Goal: Task Accomplishment & Management: Use online tool/utility

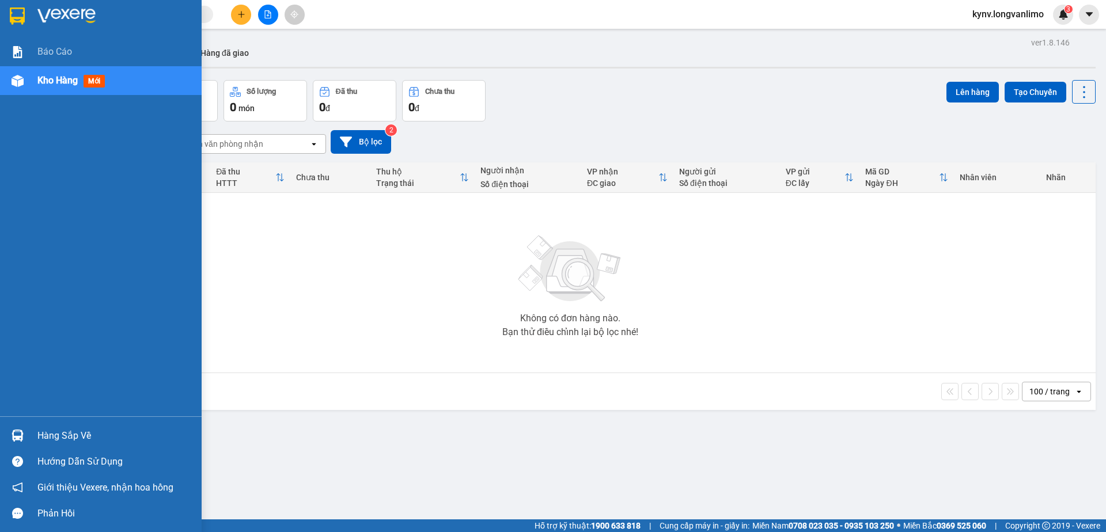
click at [31, 21] on div at bounding box center [101, 18] width 202 height 37
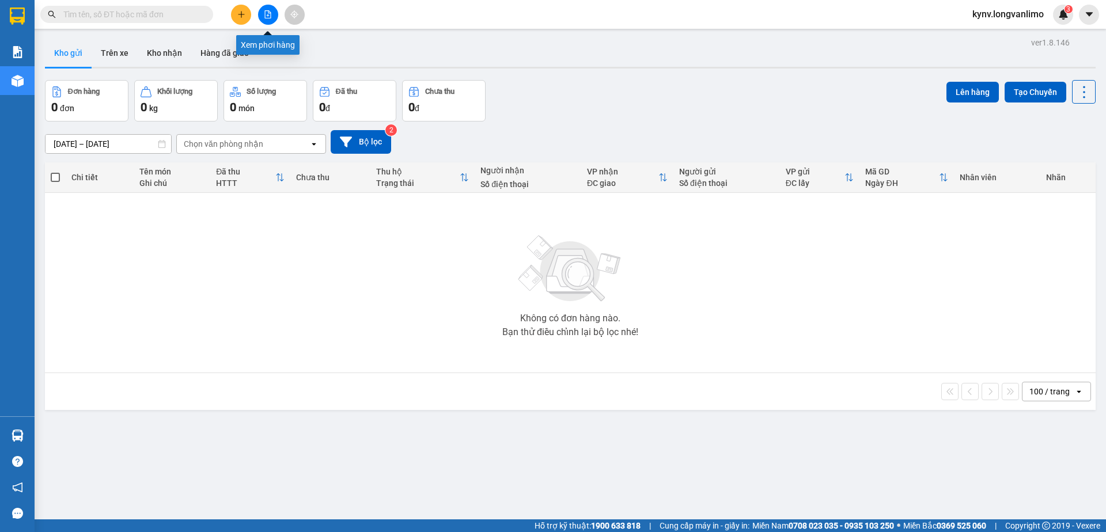
click at [264, 14] on icon "file-add" at bounding box center [268, 14] width 8 height 8
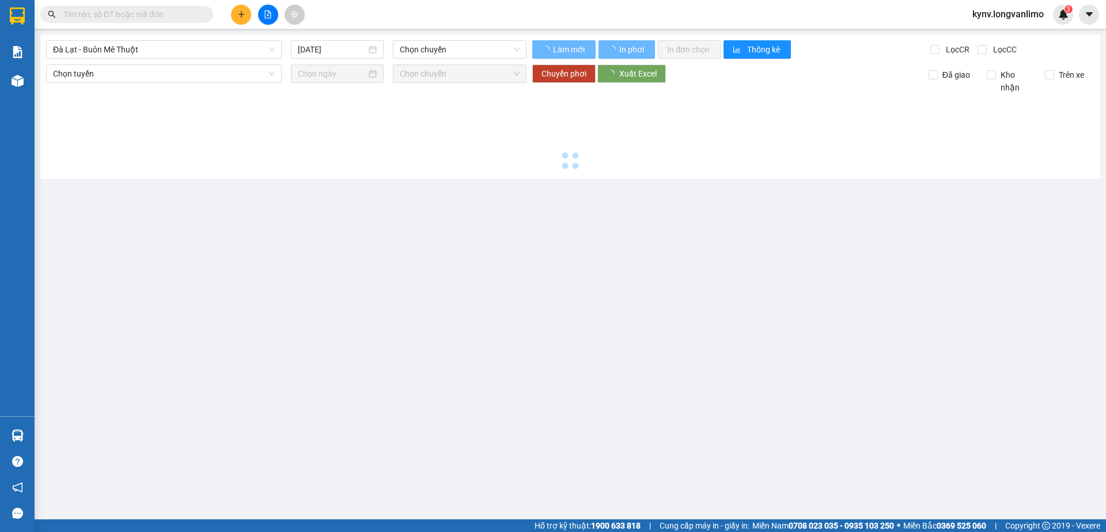
type input "[DATE]"
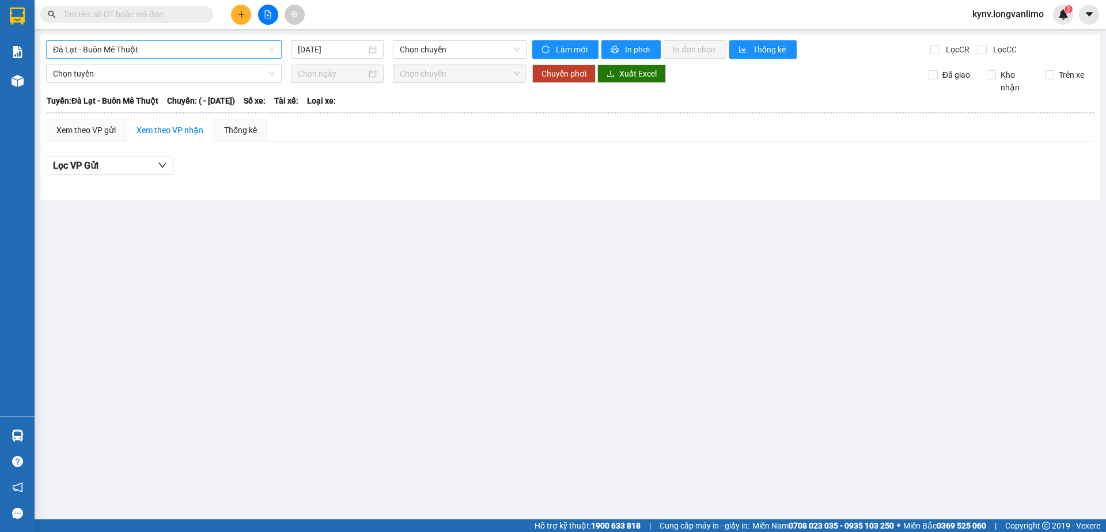
click at [214, 44] on span "Đà Lạt - Buôn Mê Thuột" at bounding box center [164, 49] width 222 height 17
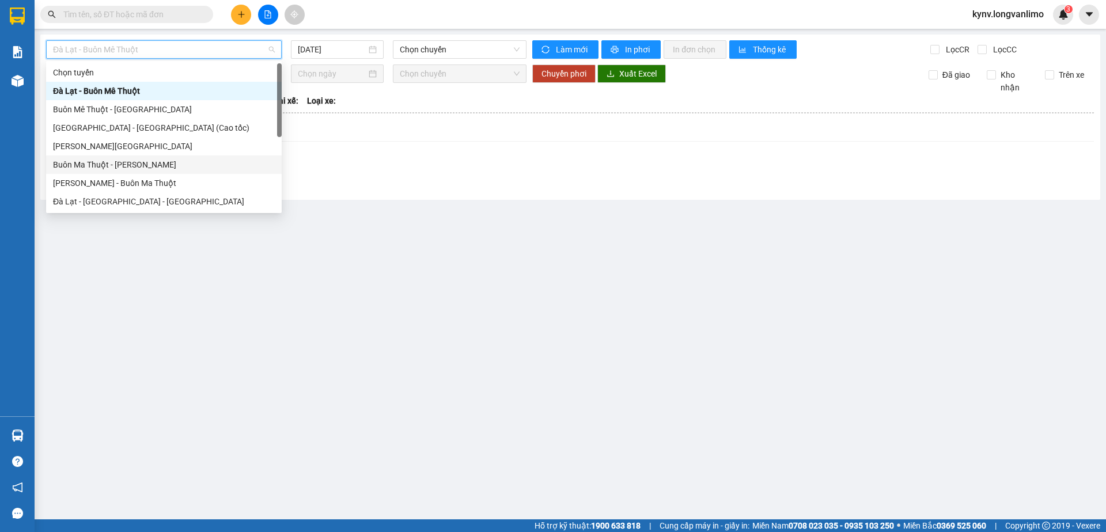
click at [137, 162] on div "Buôn Ma Thuột - [PERSON_NAME]" at bounding box center [164, 164] width 222 height 13
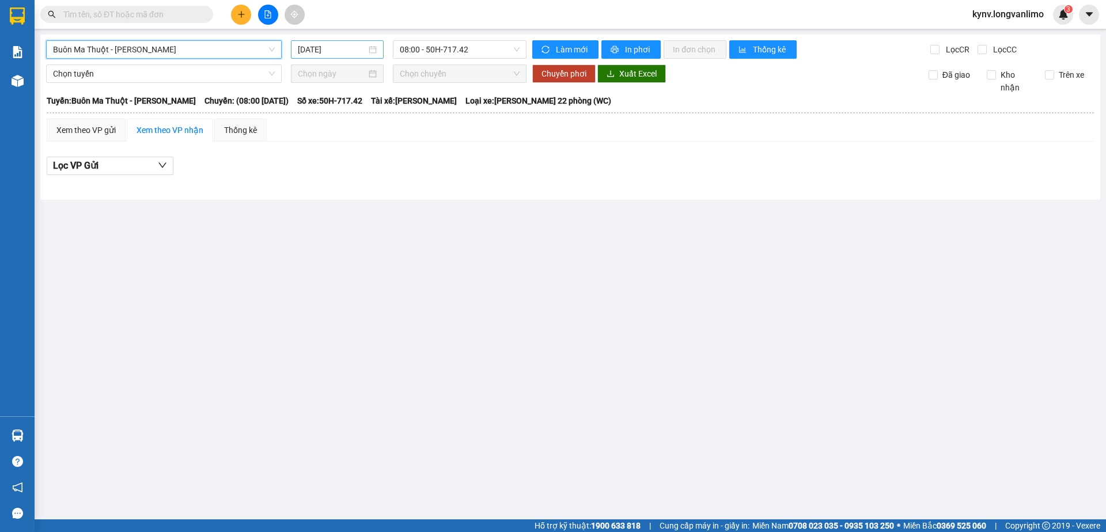
click at [343, 50] on input "[DATE]" at bounding box center [332, 49] width 69 height 13
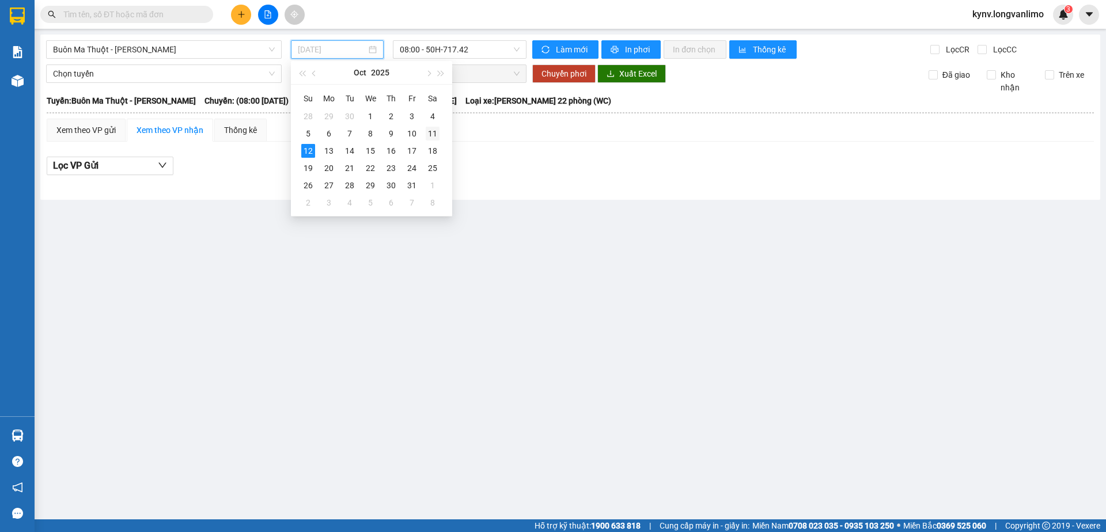
click at [430, 133] on div "11" at bounding box center [433, 134] width 14 height 14
type input "[DATE]"
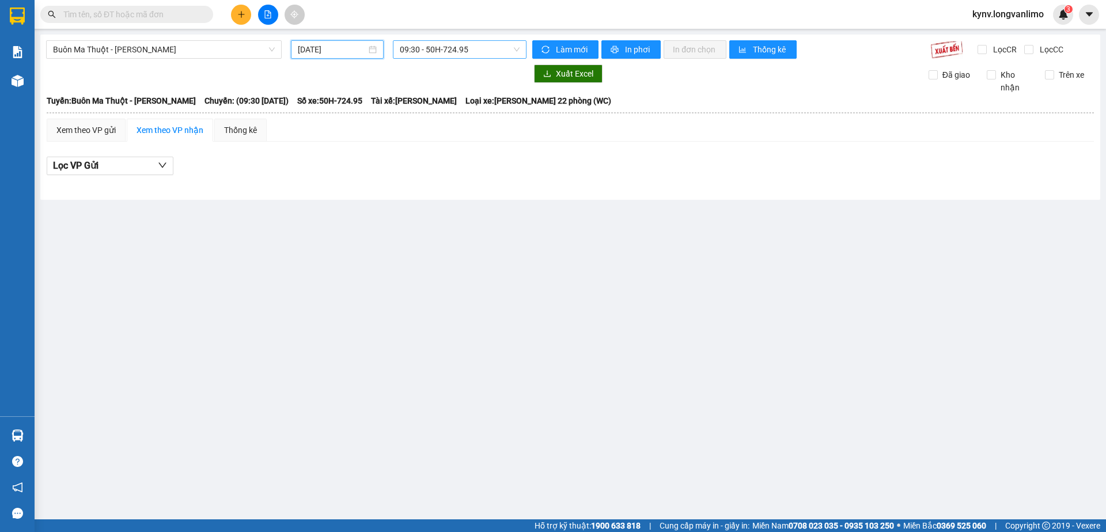
click at [433, 43] on span "09:30 - 50H-724.95" at bounding box center [460, 49] width 120 height 17
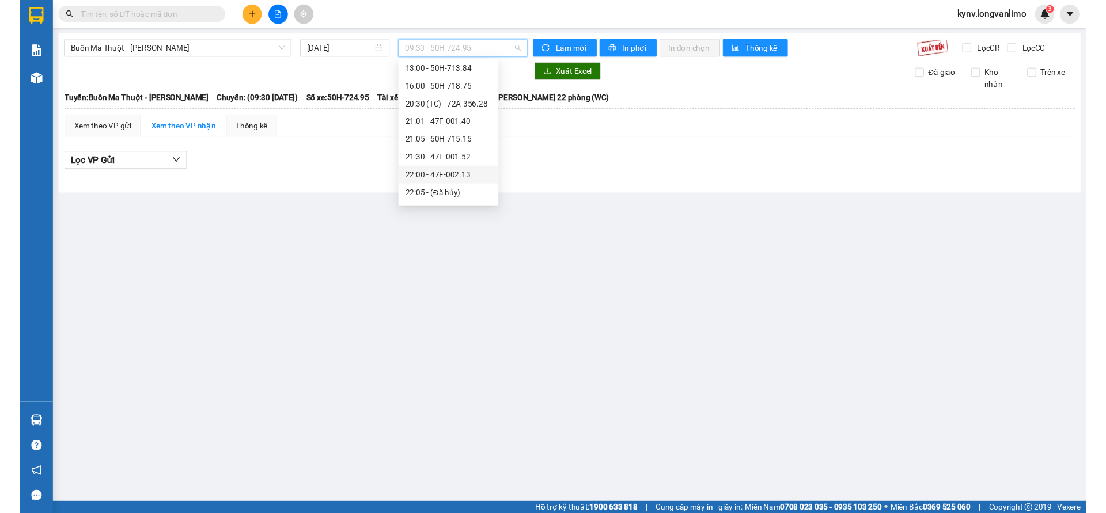
scroll to position [92, 0]
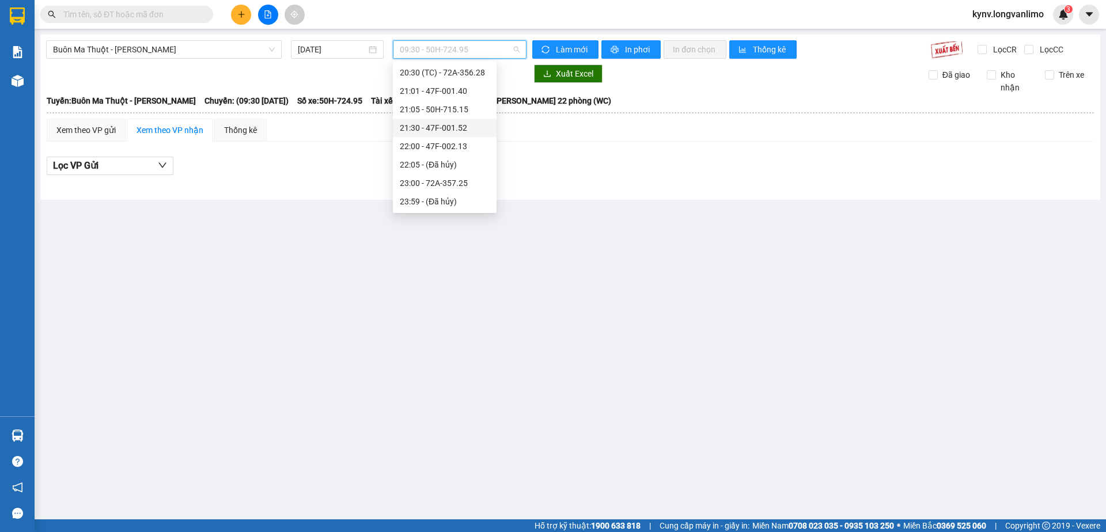
click at [452, 120] on div "21:30 - 47F-001.52" at bounding box center [445, 128] width 104 height 18
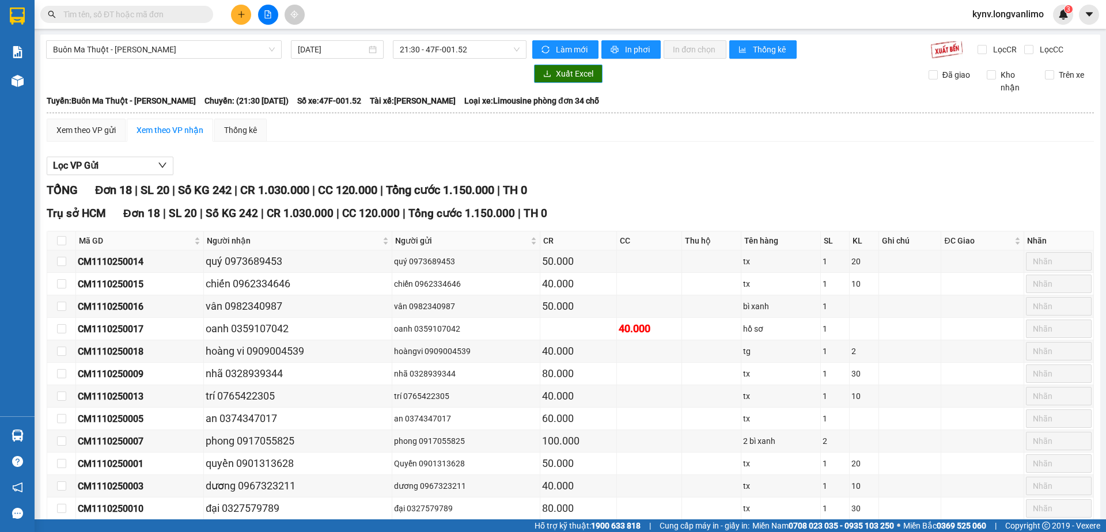
click at [556, 75] on span "Xuất Excel" at bounding box center [574, 73] width 37 height 13
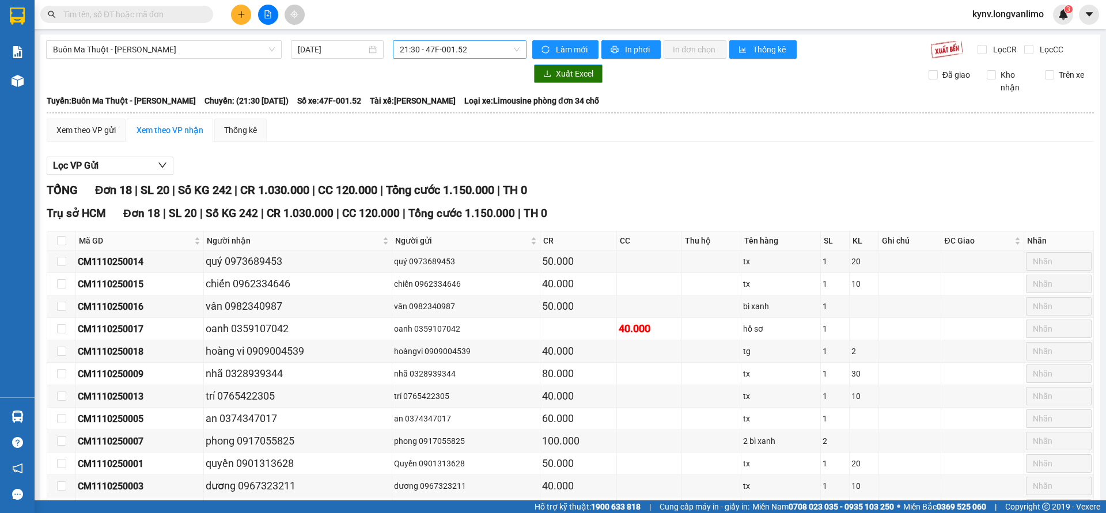
click at [439, 49] on span "21:30 - 47F-001.52" at bounding box center [460, 49] width 120 height 17
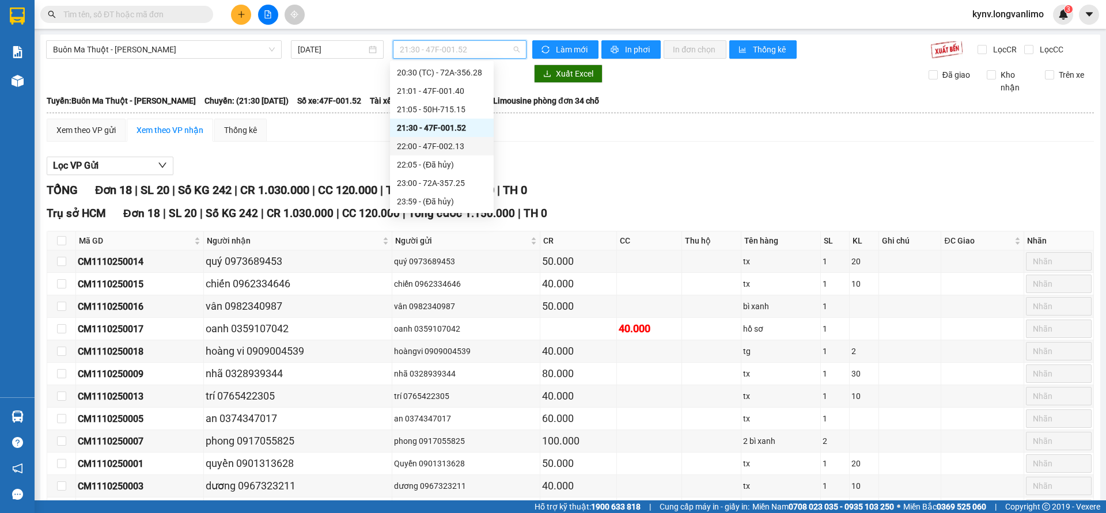
click at [441, 148] on div "22:00 - 47F-002.13" at bounding box center [442, 146] width 90 height 13
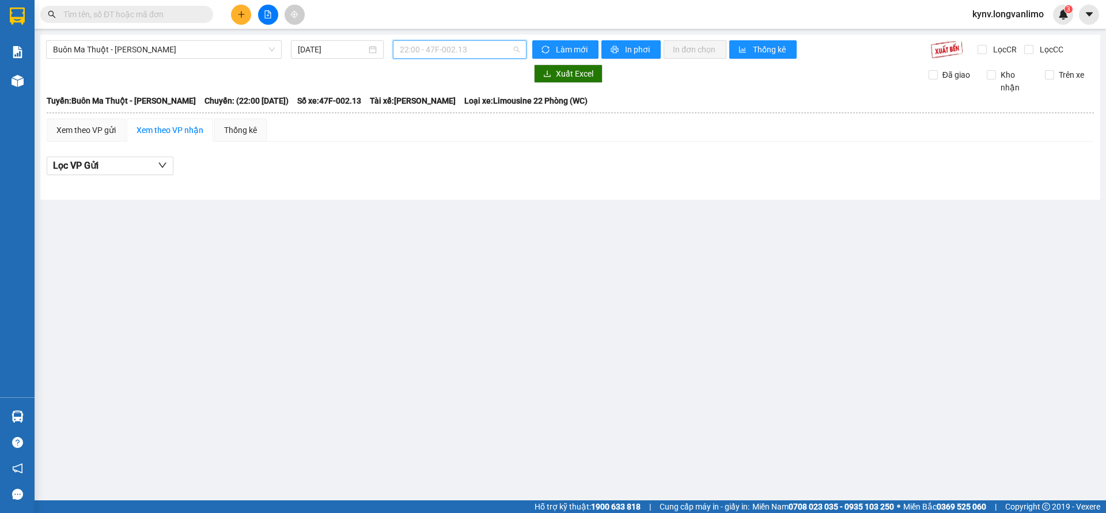
click at [443, 52] on span "22:00 - 47F-002.13" at bounding box center [460, 49] width 120 height 17
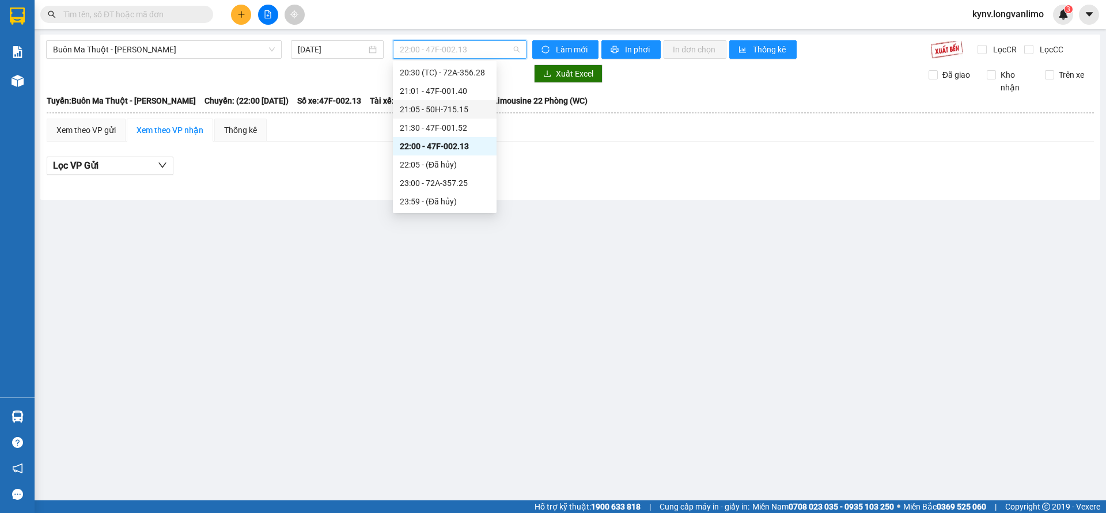
click at [452, 103] on div "21:05 - 50H-715.15" at bounding box center [445, 109] width 90 height 13
click at [447, 47] on span "21:05 - 50H-715.15" at bounding box center [460, 49] width 120 height 17
click at [447, 89] on div "21:01 - 47F-001.40" at bounding box center [445, 91] width 90 height 13
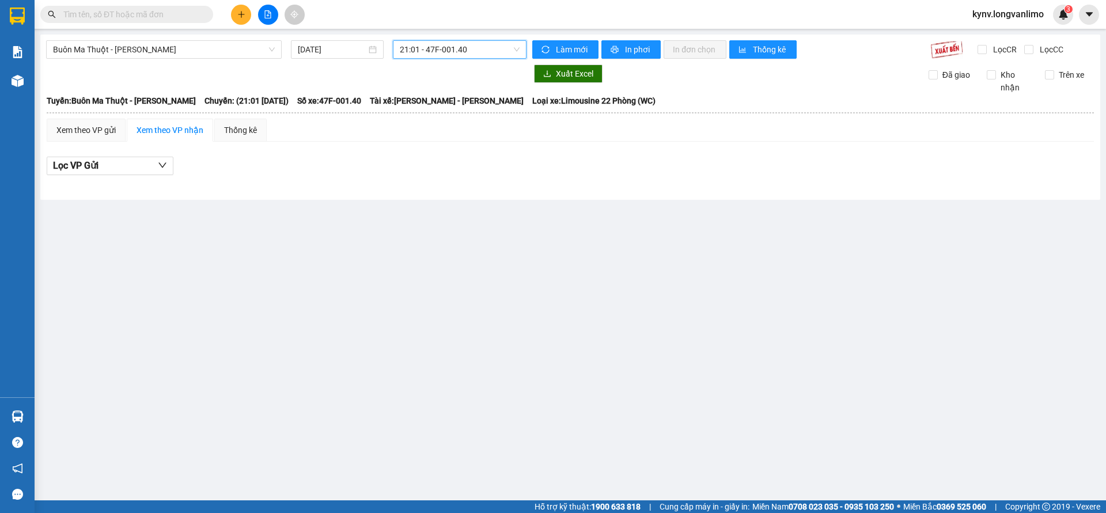
click at [451, 48] on span "21:01 - 47F-001.40" at bounding box center [460, 49] width 120 height 17
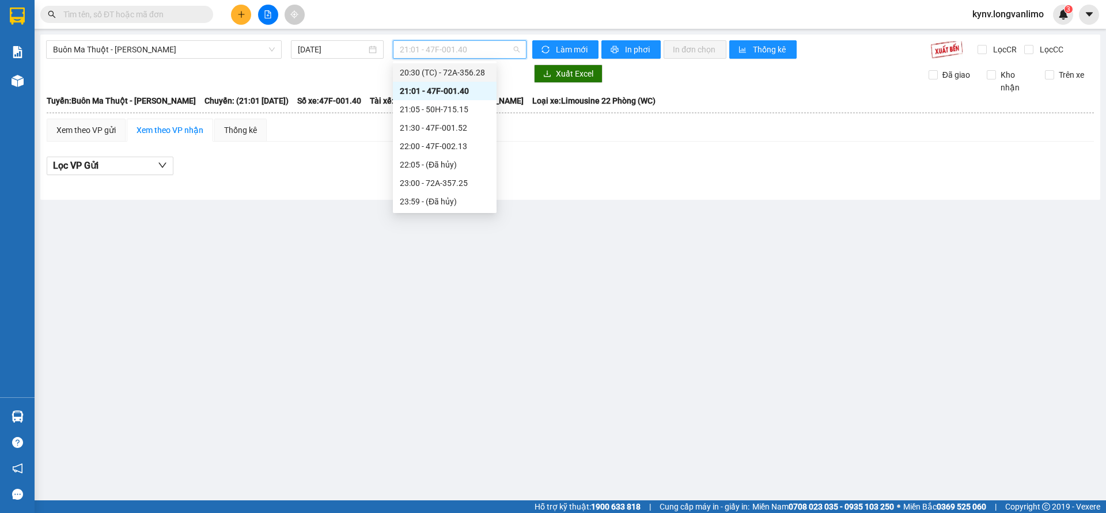
click at [457, 71] on div "20:30 (TC) - 72A-356.28" at bounding box center [445, 72] width 90 height 13
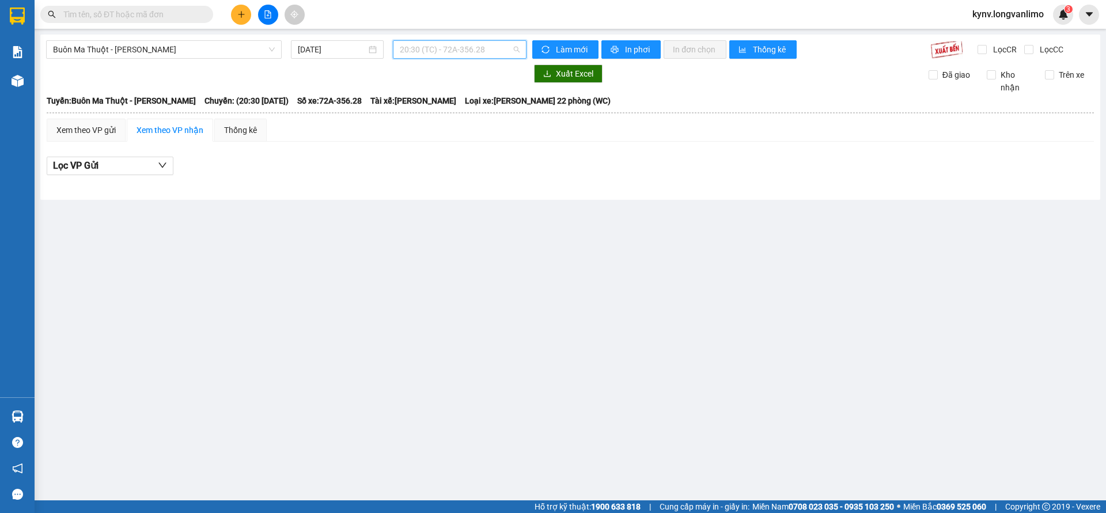
click at [468, 50] on span "20:30 (TC) - 72A-356.28" at bounding box center [460, 49] width 120 height 17
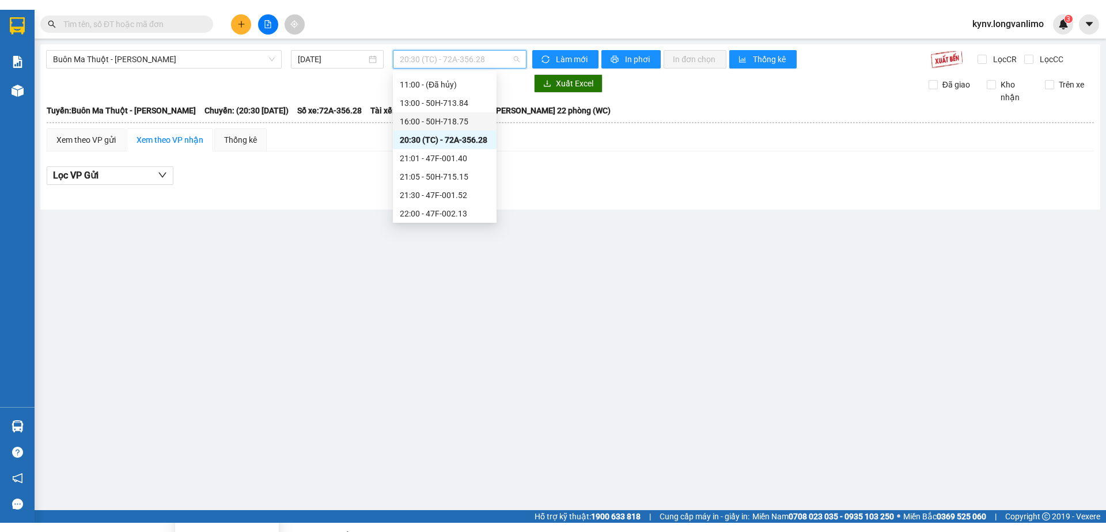
scroll to position [92, 0]
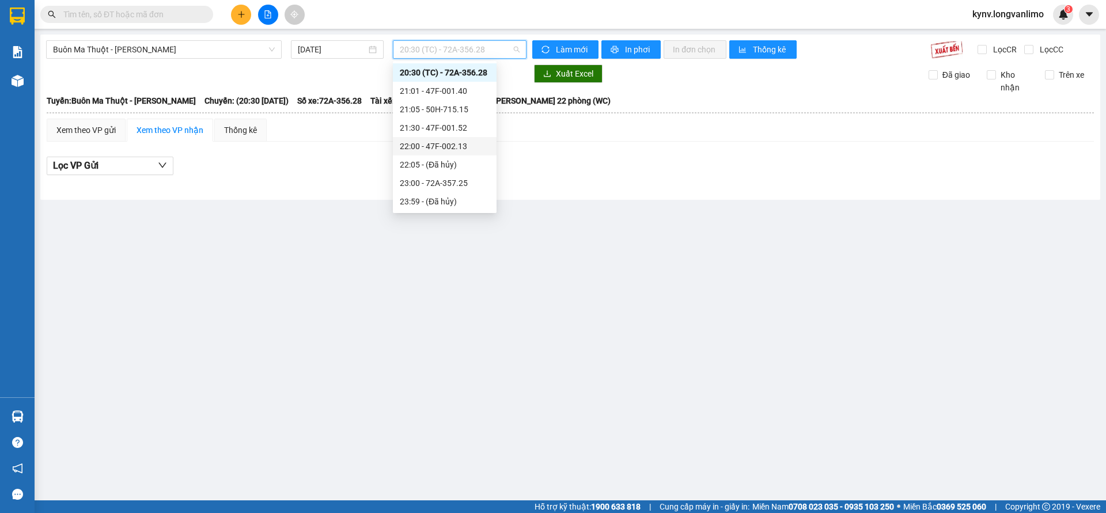
click at [438, 149] on div "22:00 - 47F-002.13" at bounding box center [445, 146] width 90 height 13
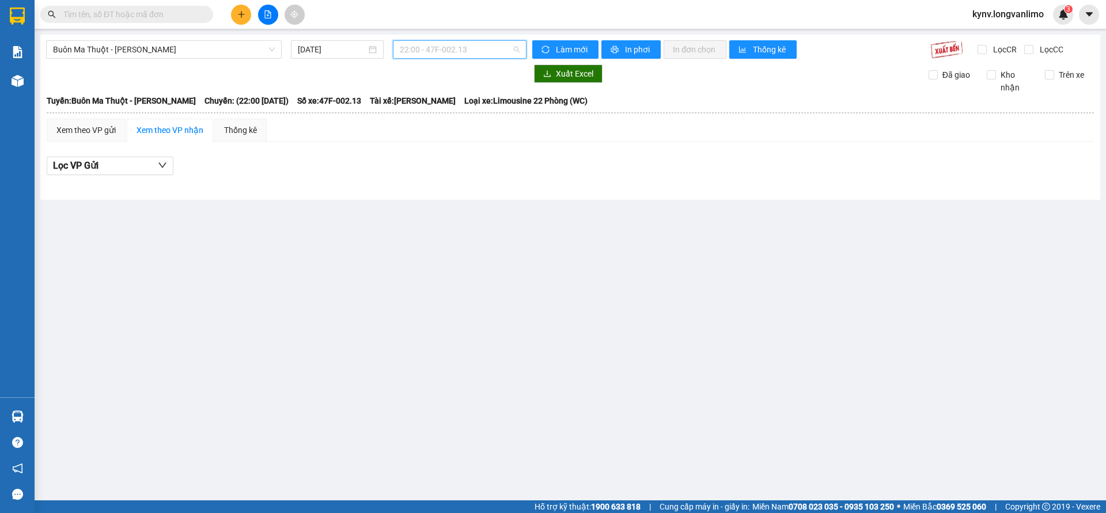
click at [453, 47] on span "22:00 - 47F-002.13" at bounding box center [460, 49] width 120 height 17
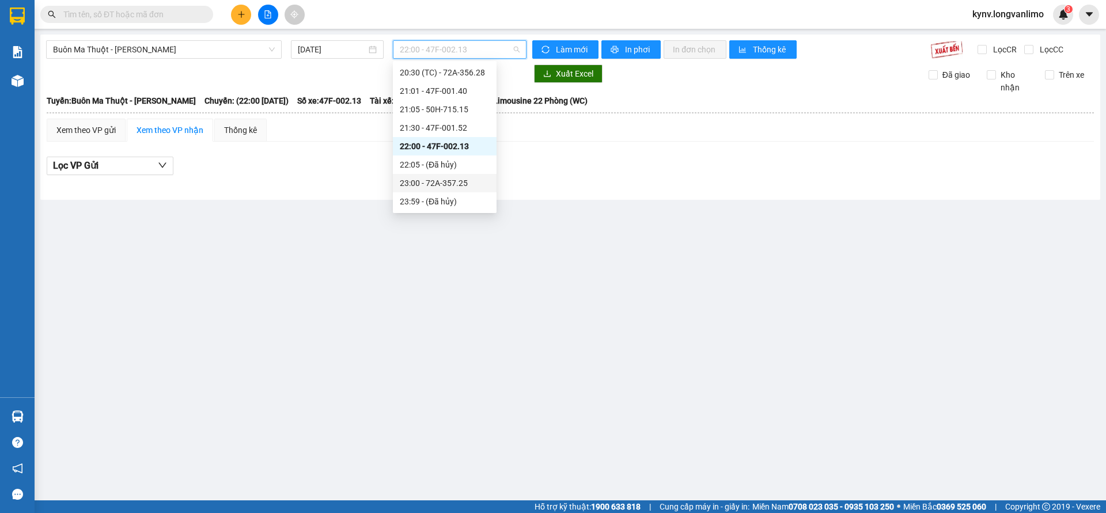
click at [433, 179] on div "23:00 - 72A-357.25" at bounding box center [445, 183] width 90 height 13
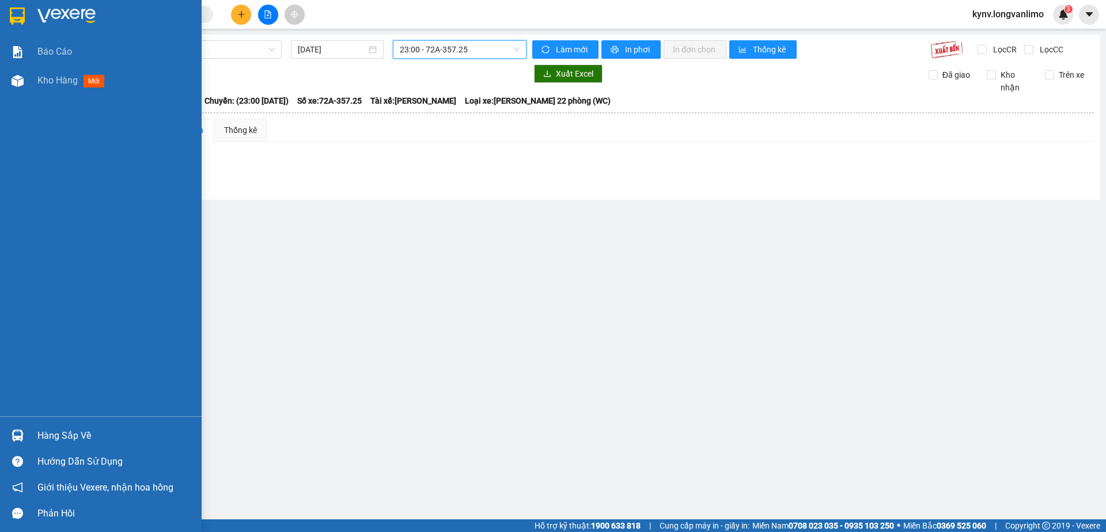
click at [28, 25] on div at bounding box center [101, 18] width 202 height 37
